Goal: Information Seeking & Learning: Learn about a topic

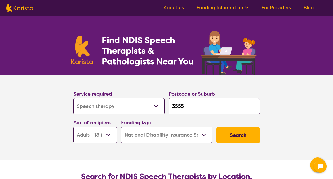
select select "Speech therapy"
select select "AD"
select select "NDIS"
select select "Speech therapy"
select select "AD"
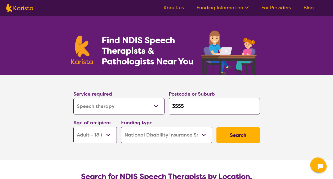
select select "NDIS"
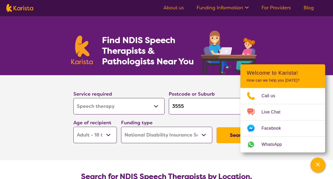
click at [228, 135] on button "Search" at bounding box center [237, 135] width 43 height 16
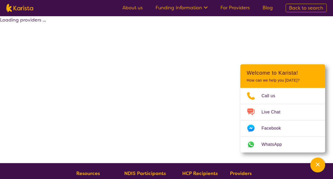
select select "by_score"
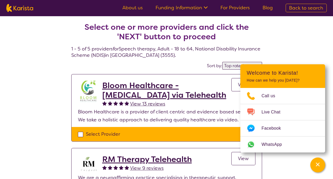
select select "Speech therapy"
select select "AD"
select select "NDIS"
select select "Speech therapy"
select select "AD"
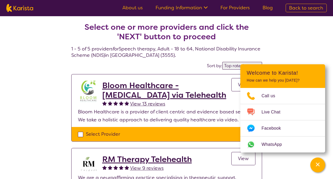
select select "NDIS"
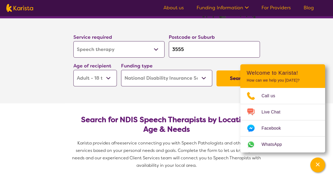
scroll to position [79, 0]
